Goal: Information Seeking & Learning: Find specific fact

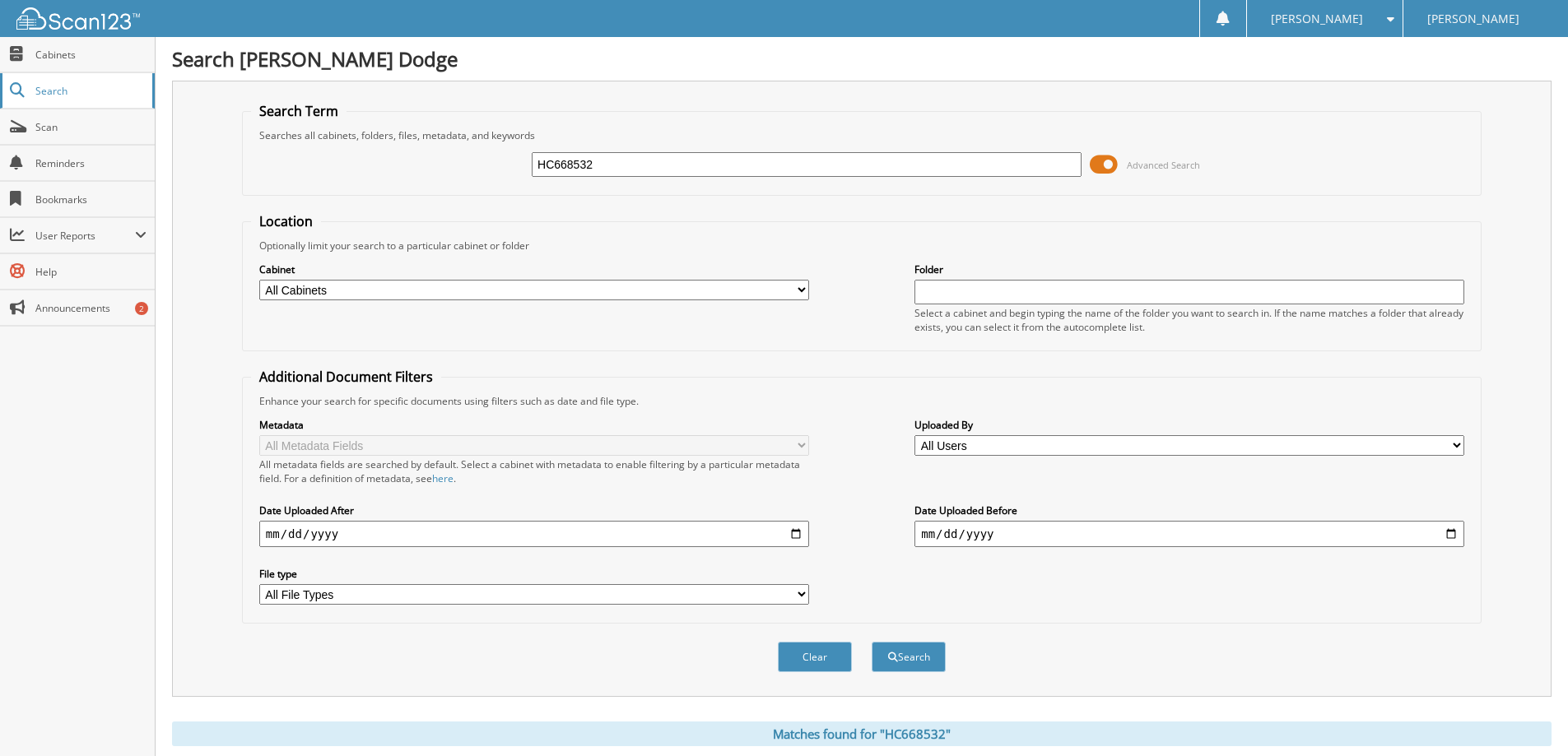
drag, startPoint x: 564, startPoint y: 160, endPoint x: 143, endPoint y: 83, distance: 428.0
click at [149, 86] on body "[PERSON_NAME] Settings Logout [PERSON_NAME] Dodge Close Cabinets Search Scan He…" at bounding box center [784, 505] width 1568 height 1011
type input "p4293"
click at [872, 642] on button "Search" at bounding box center [908, 657] width 74 height 31
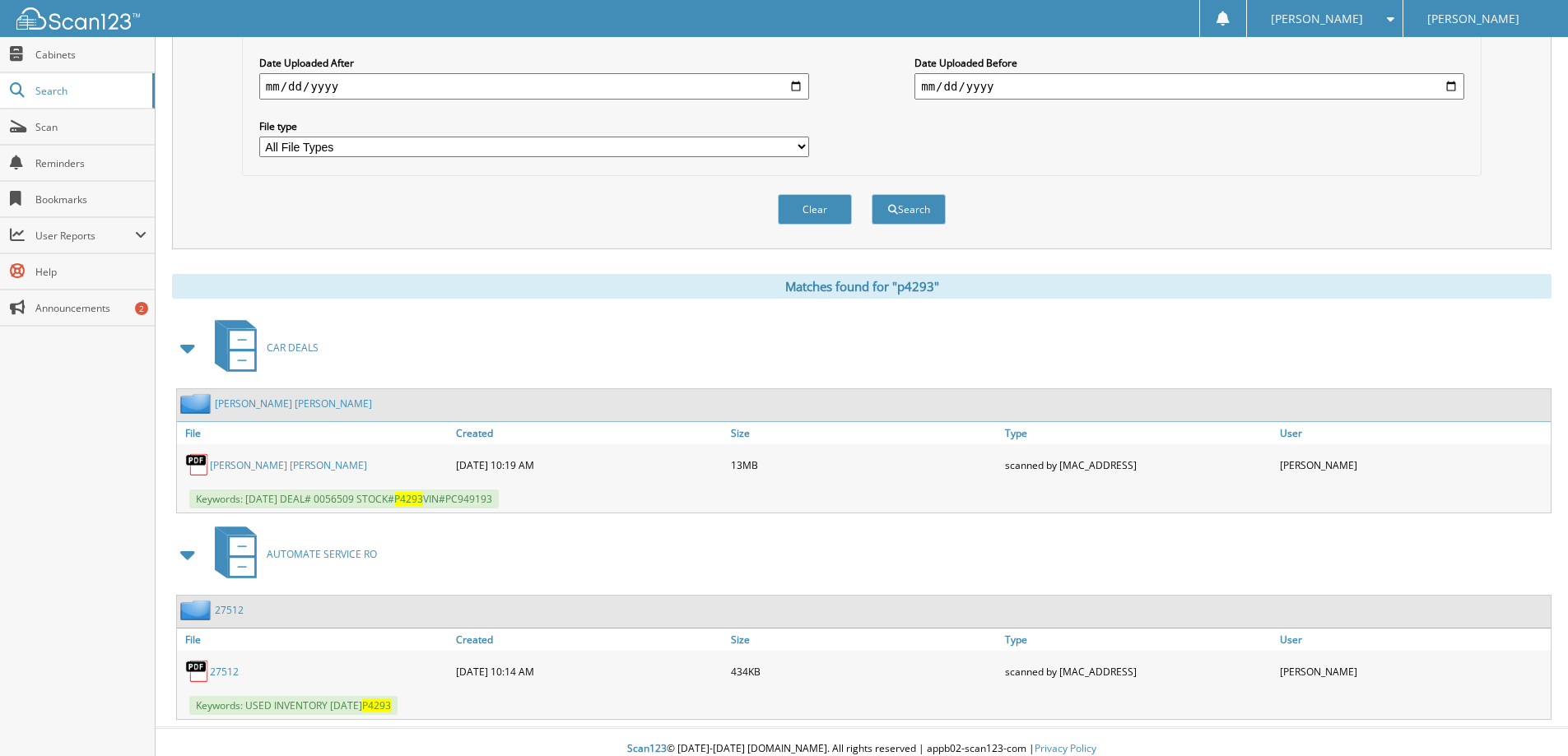
scroll to position [462, 0]
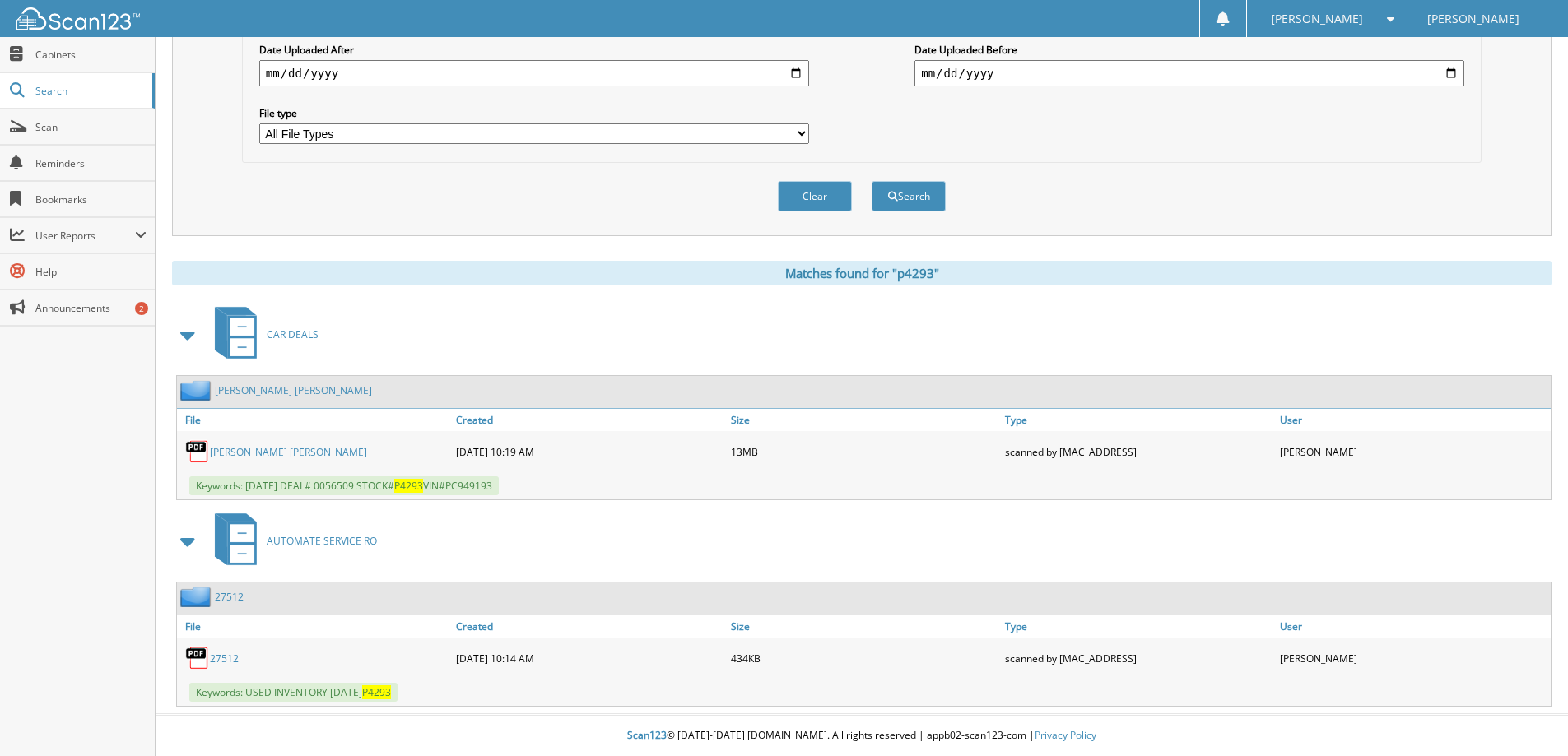
click at [316, 451] on link "IRIGOYEN,LUZ MARICELA MORA" at bounding box center [288, 452] width 157 height 14
click at [316, 450] on link "IRIGOYEN,LUZ MARICELA MORA" at bounding box center [288, 452] width 157 height 14
